Goal: Task Accomplishment & Management: Use online tool/utility

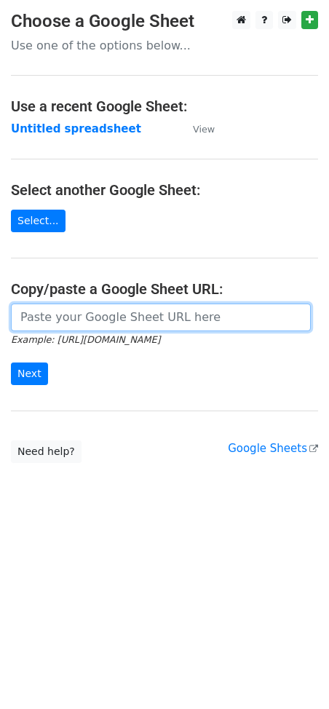
click at [72, 322] on input "url" at bounding box center [161, 318] width 300 height 28
paste input "[URL][DOMAIN_NAME]"
type input "[URL][DOMAIN_NAME]"
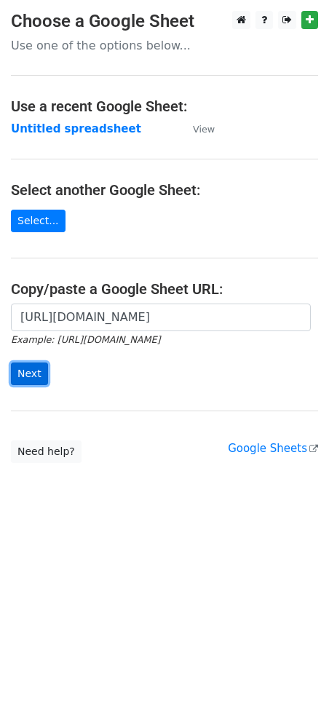
scroll to position [0, 0]
click at [35, 367] on input "Next" at bounding box center [29, 374] width 37 height 23
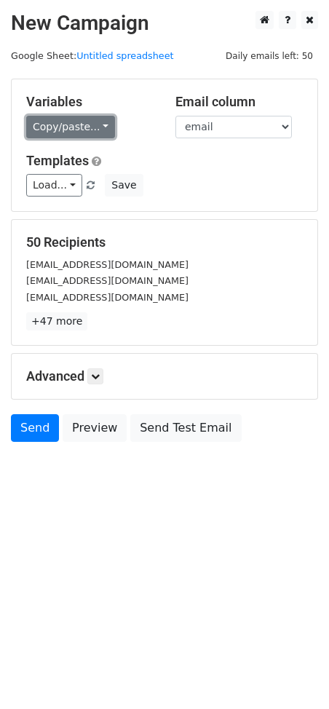
click at [83, 128] on link "Copy/paste..." at bounding box center [70, 127] width 89 height 23
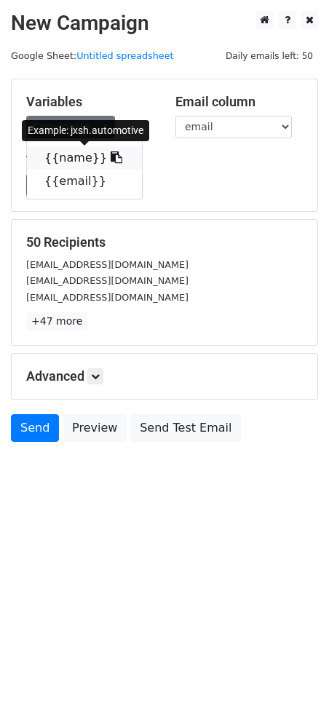
click at [111, 157] on icon at bounding box center [117, 157] width 12 height 12
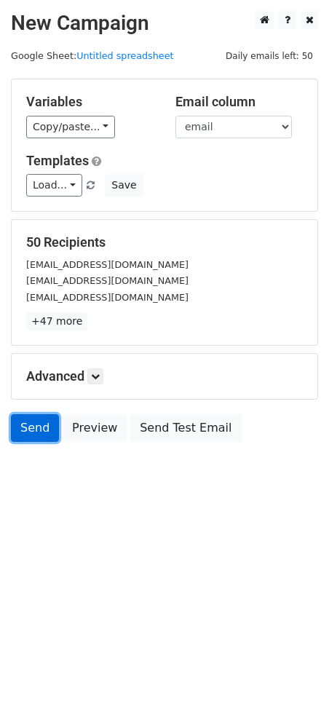
click at [45, 425] on link "Send" at bounding box center [35, 428] width 48 height 28
